Goal: Information Seeking & Learning: Learn about a topic

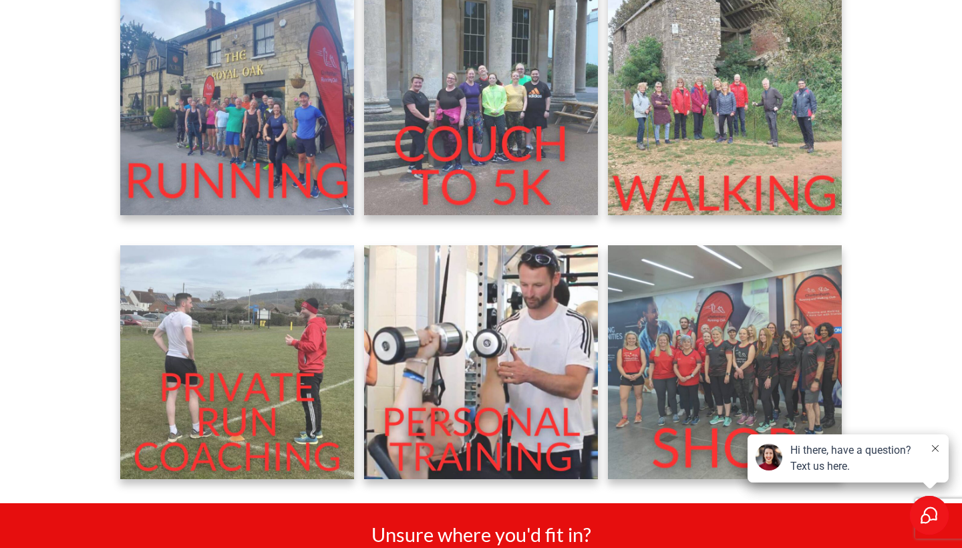
scroll to position [519, 0]
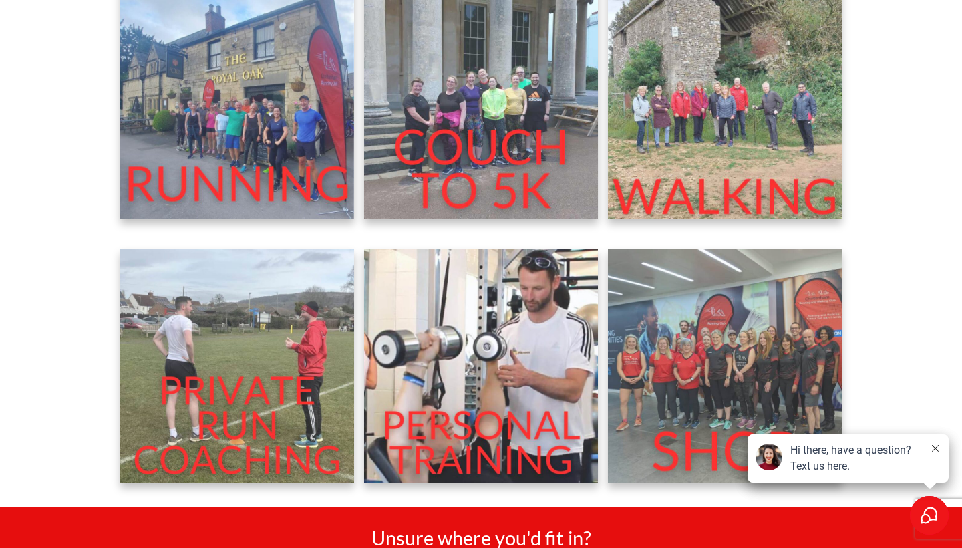
click at [193, 187] on img at bounding box center [237, 102] width 234 height 234
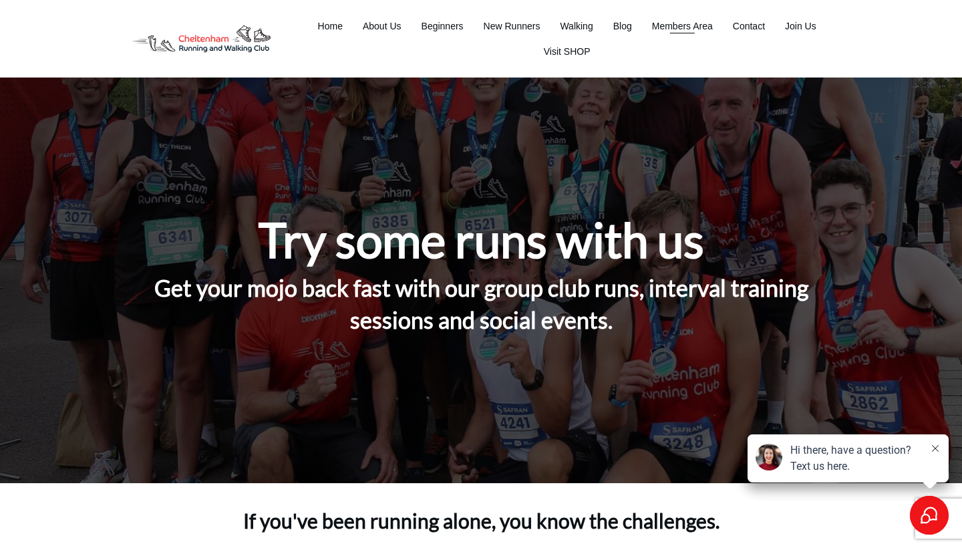
click at [690, 23] on span "Members Area" at bounding box center [682, 26] width 61 height 19
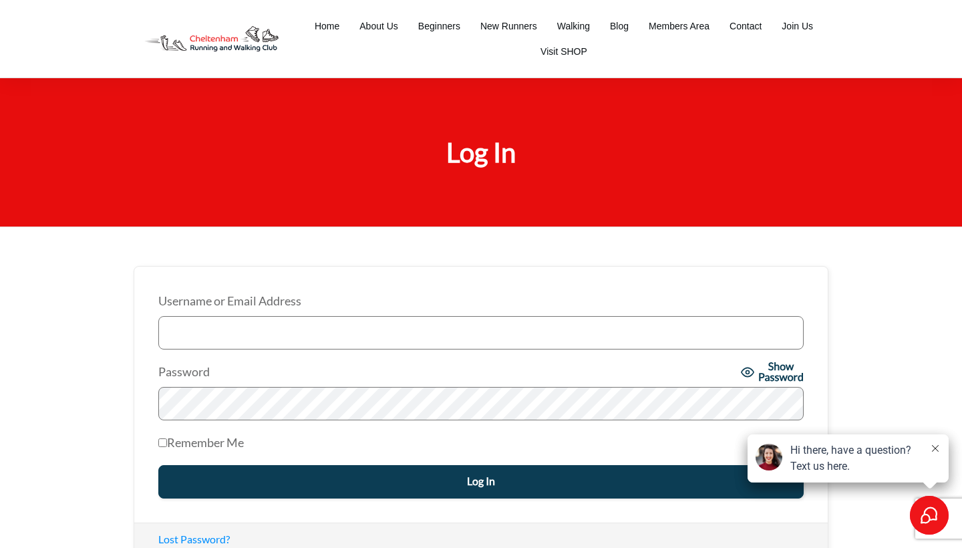
type input "[PERSON_NAME]"
click at [481, 480] on input "Log In" at bounding box center [480, 481] width 645 height 33
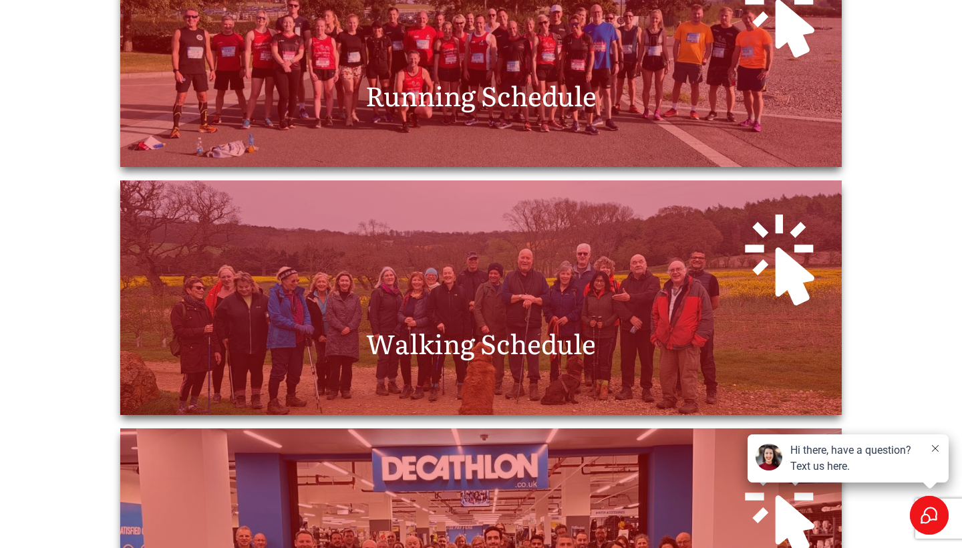
scroll to position [368, 0]
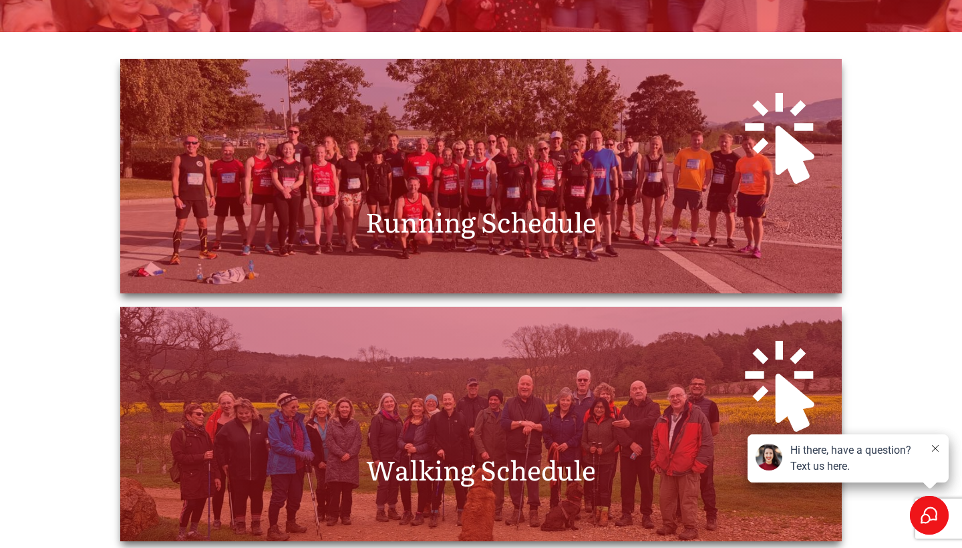
click at [495, 224] on span "Running Schedule" at bounding box center [480, 220] width 231 height 39
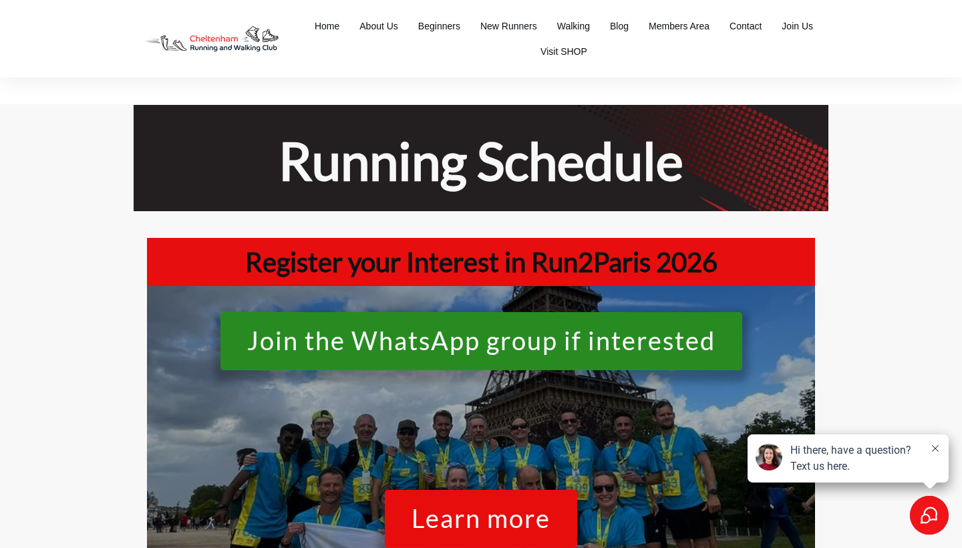
click at [938, 445] on button at bounding box center [935, 448] width 11 height 13
click at [934, 447] on icon at bounding box center [935, 448] width 7 height 7
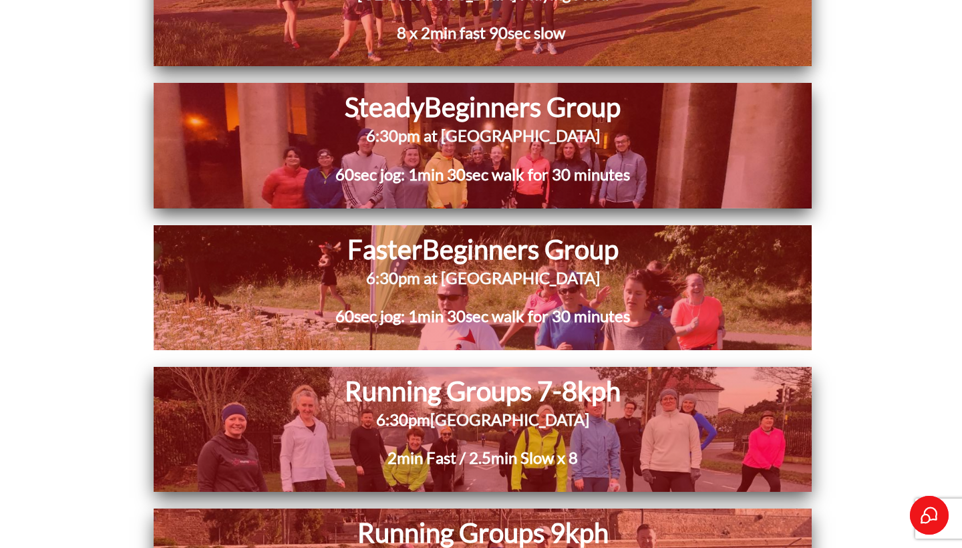
scroll to position [2593, 0]
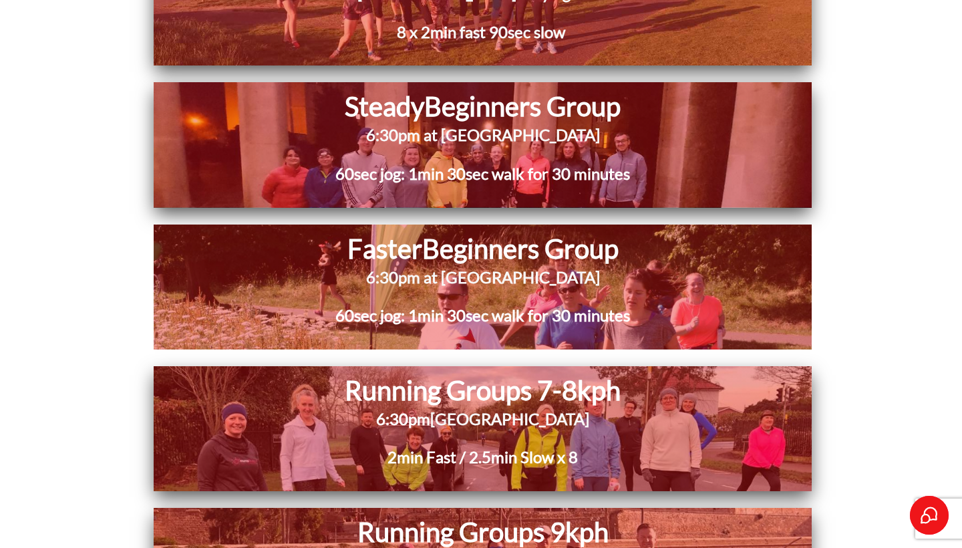
click at [515, 391] on h1 "Running Groups 7-8kph" at bounding box center [482, 390] width 519 height 35
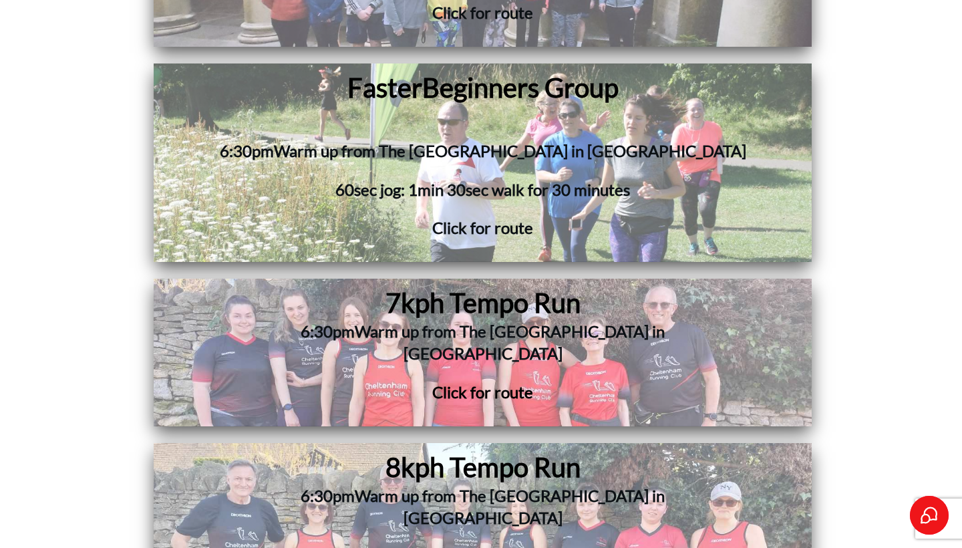
scroll to position [3873, 0]
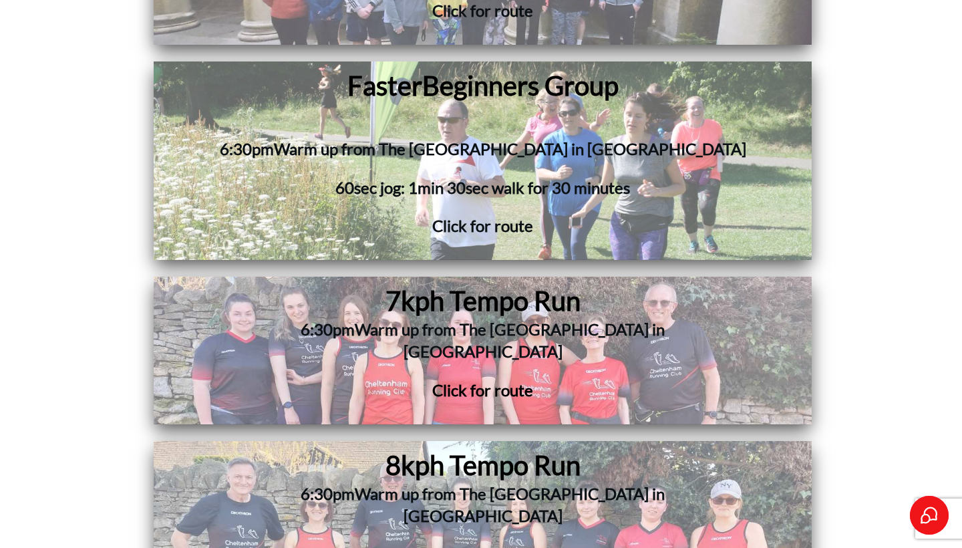
click at [395, 379] on h3 "Click for route" at bounding box center [483, 398] width 524 height 39
click at [520, 319] on span "Warm up from The [GEOGRAPHIC_DATA] in [GEOGRAPHIC_DATA]" at bounding box center [510, 340] width 310 height 42
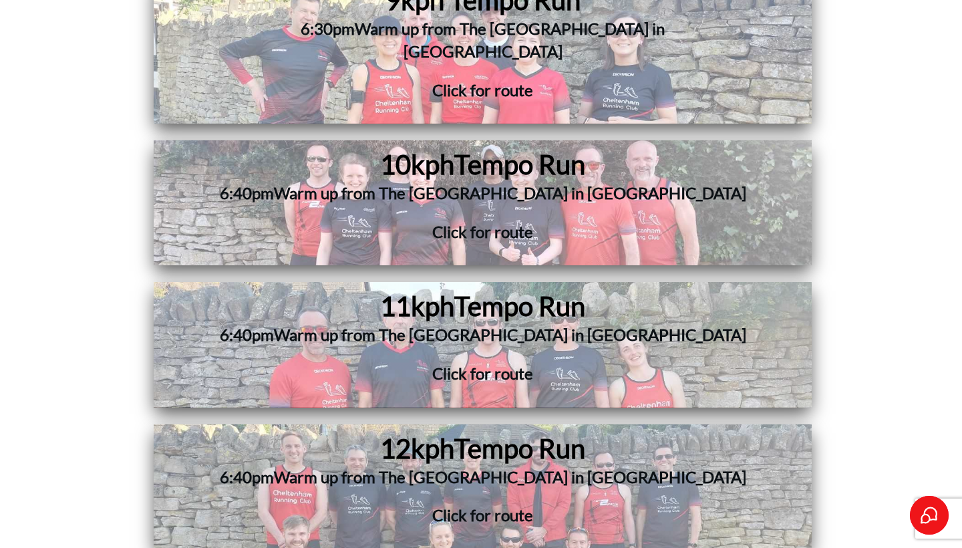
scroll to position [4191, 0]
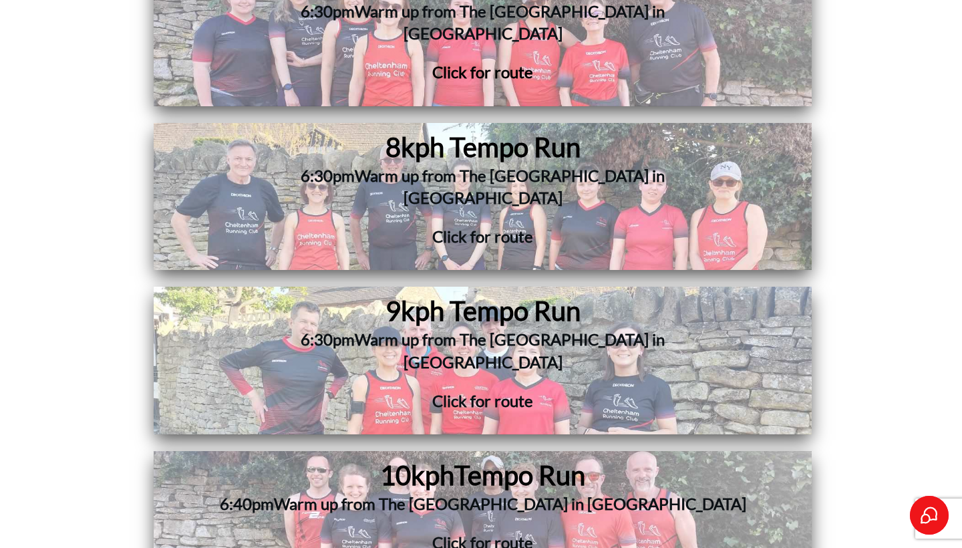
click at [419, 164] on h3 "6:30pm Warm up from The [GEOGRAPHIC_DATA] in [GEOGRAPHIC_DATA]" at bounding box center [483, 194] width 518 height 61
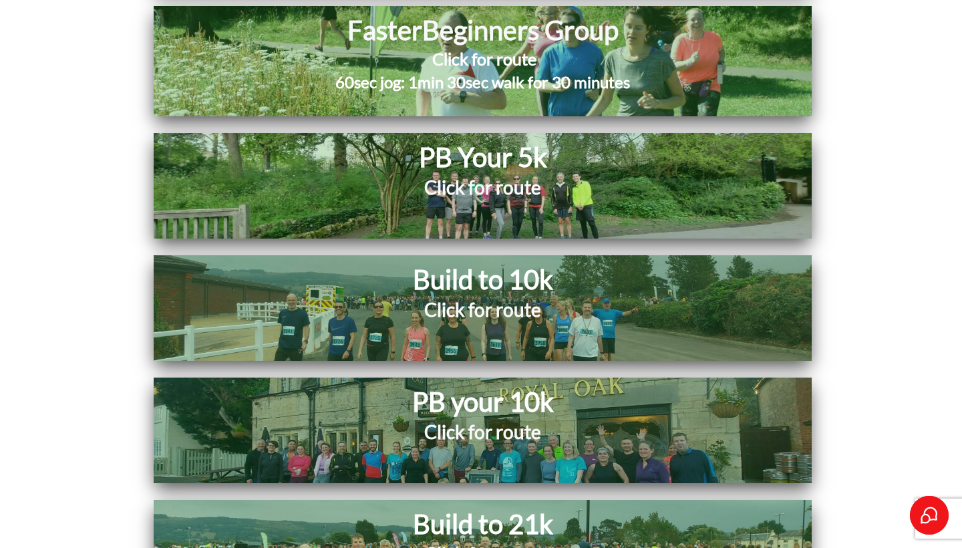
scroll to position [6294, 0]
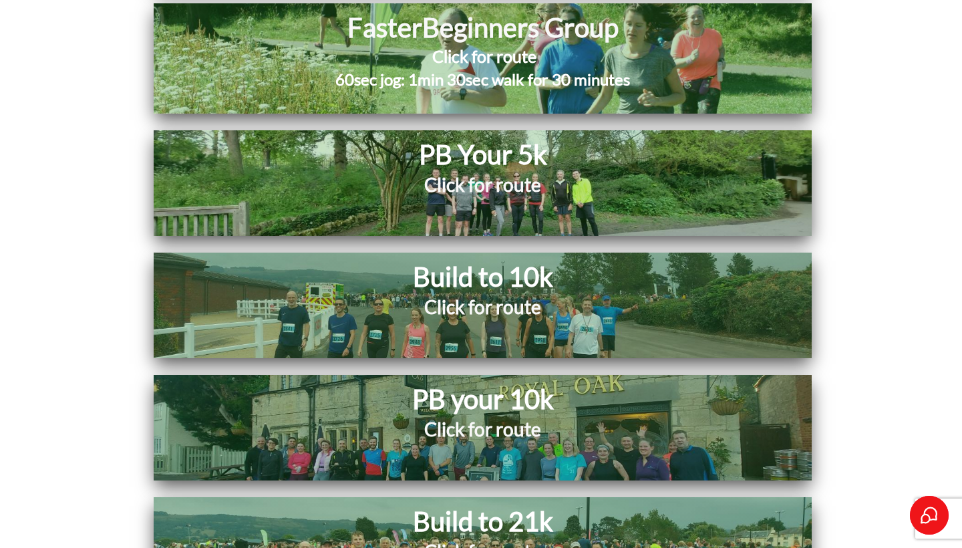
click at [460, 416] on h2 "Click for route" at bounding box center [482, 437] width 415 height 42
click at [468, 294] on h2 "Click for route" at bounding box center [482, 315] width 435 height 42
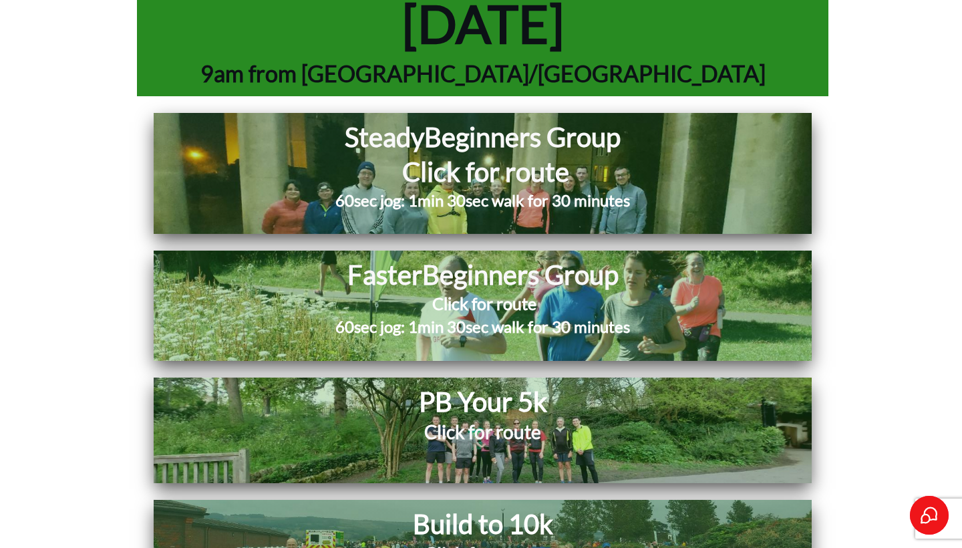
scroll to position [5945, 0]
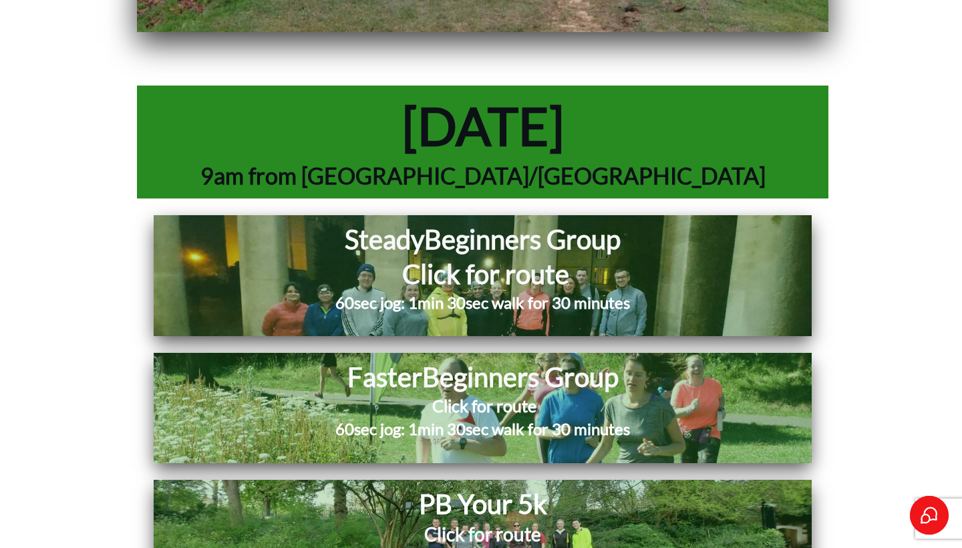
click at [502, 521] on h2 "Click for route" at bounding box center [482, 542] width 435 height 42
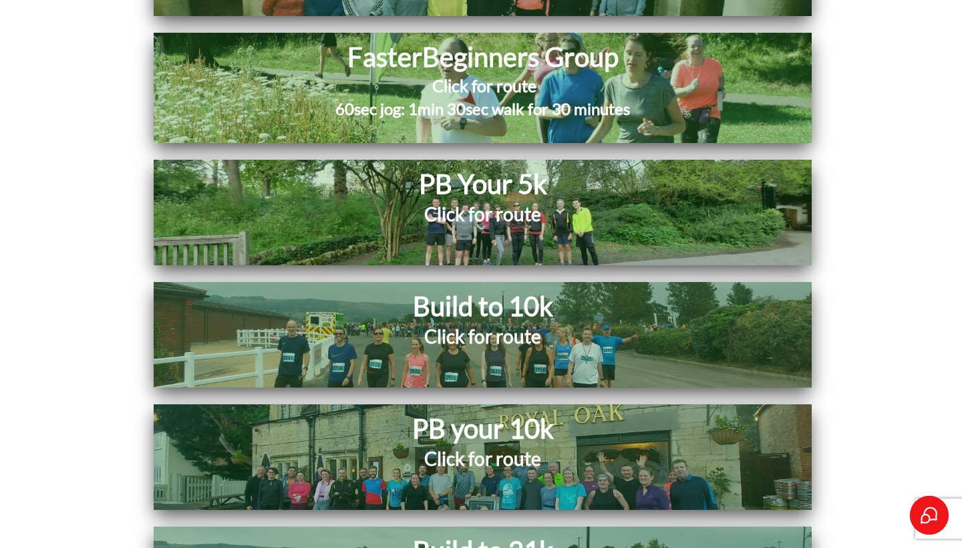
scroll to position [6268, 0]
